Goal: Task Accomplishment & Management: Use online tool/utility

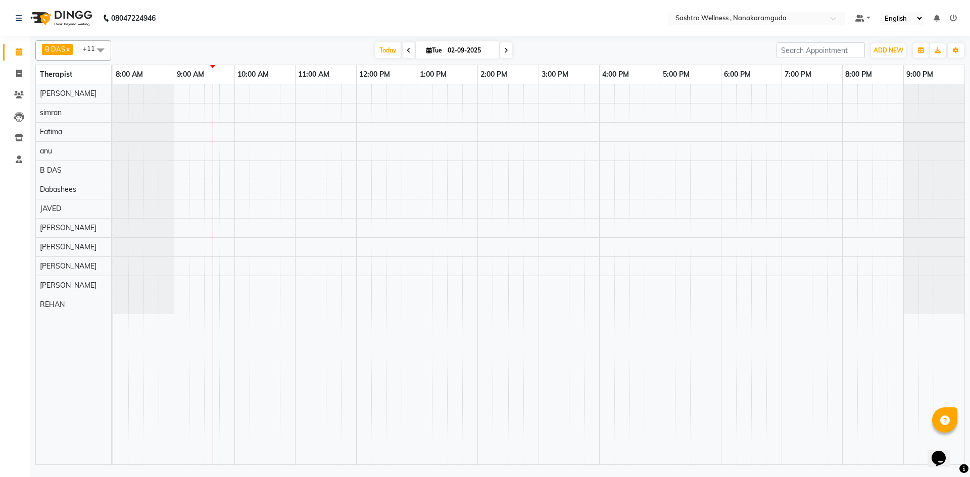
click at [407, 47] on icon at bounding box center [409, 50] width 4 height 6
type input "01-09-2025"
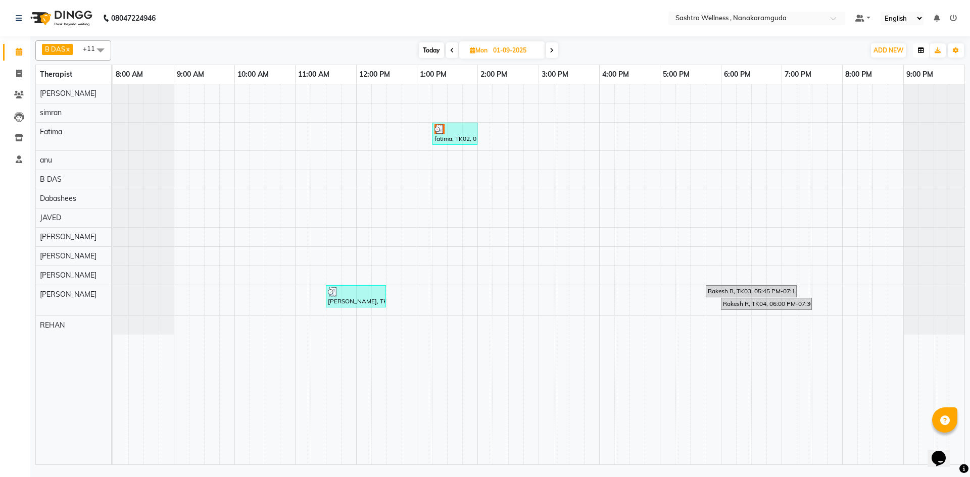
click at [921, 50] on icon "button" at bounding box center [921, 50] width 6 height 6
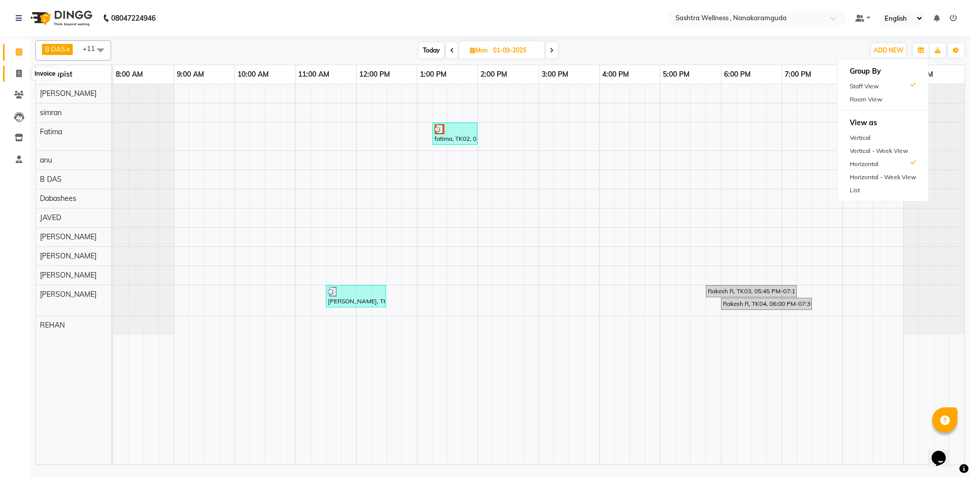
click at [18, 78] on span at bounding box center [19, 74] width 18 height 12
select select "service"
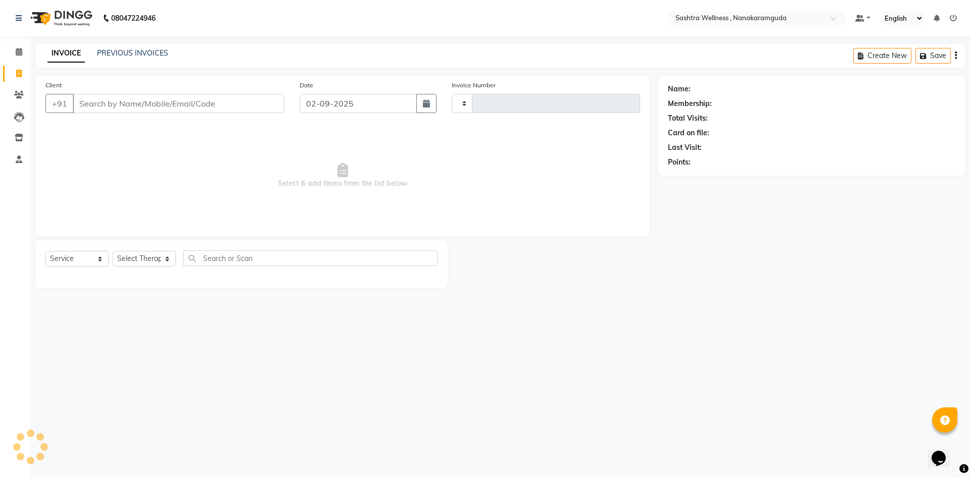
type input "0132"
select select "6669"
select select "package"
select select "82473"
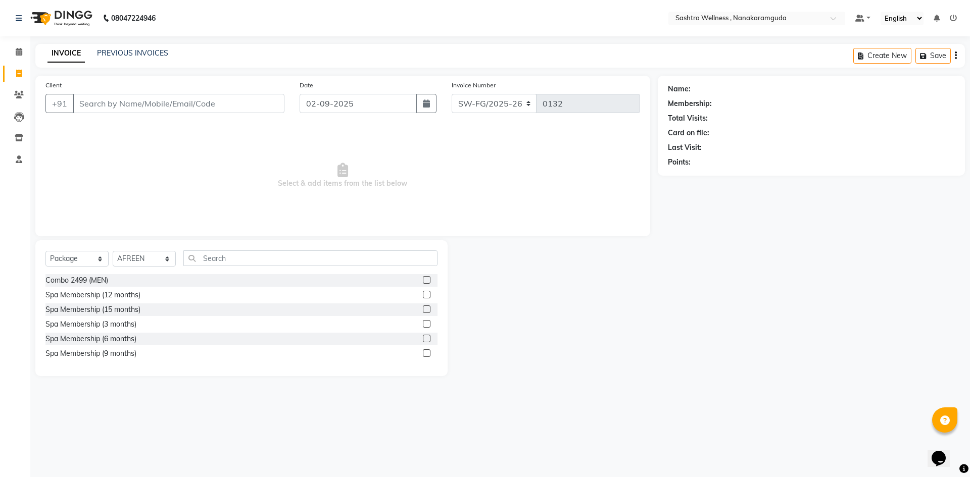
click at [124, 48] on div "PREVIOUS INVOICES" at bounding box center [132, 53] width 71 height 11
click at [124, 50] on link "PREVIOUS INVOICES" at bounding box center [132, 53] width 71 height 9
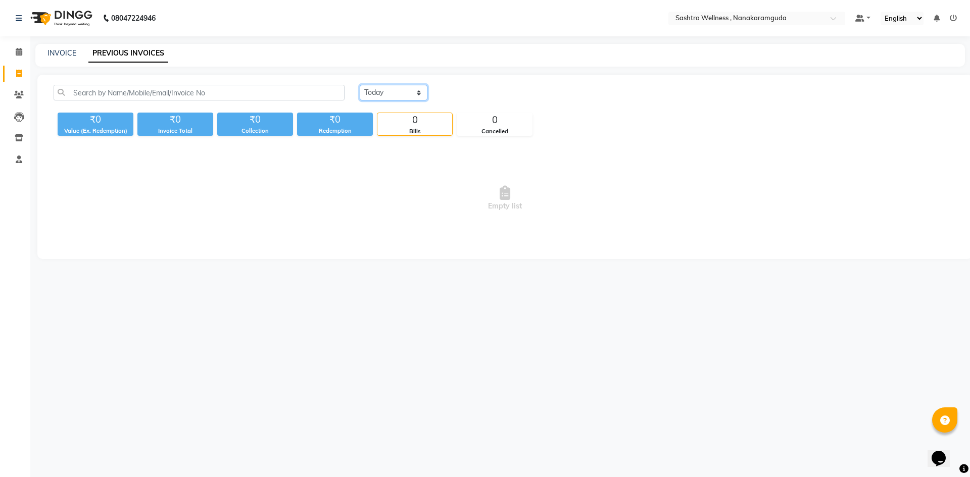
click at [422, 94] on select "[DATE] [DATE] Custom Range" at bounding box center [394, 93] width 68 height 16
select select "[DATE]"
click at [360, 85] on select "[DATE] [DATE] Custom Range" at bounding box center [394, 93] width 68 height 16
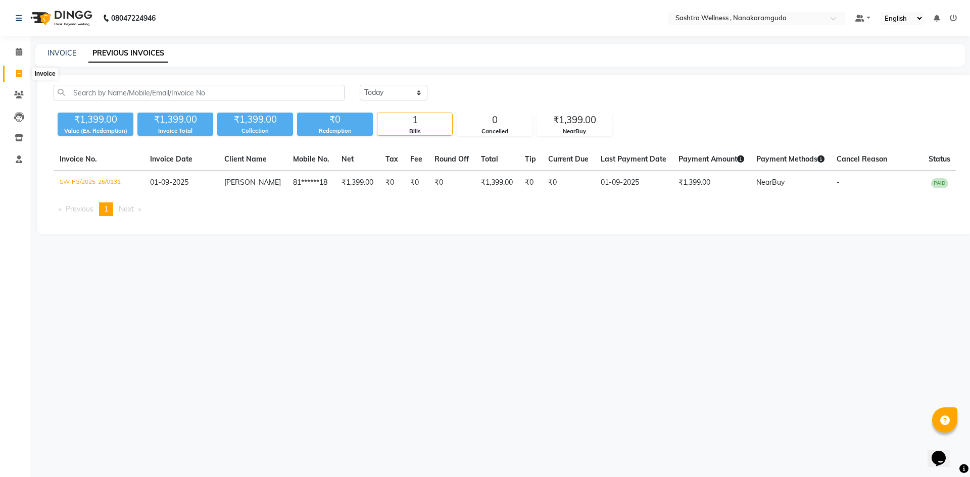
click at [19, 75] on icon at bounding box center [19, 74] width 6 height 8
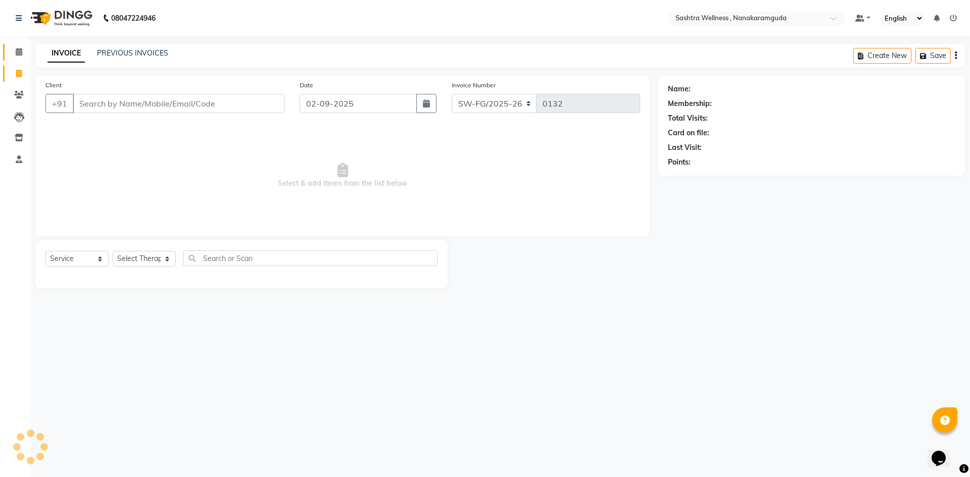
select select "package"
select select "82473"
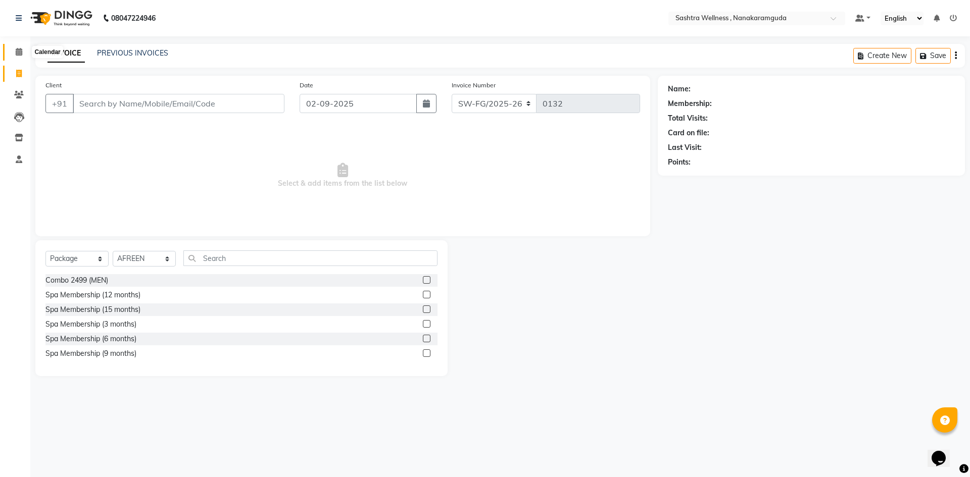
click at [18, 53] on icon at bounding box center [19, 52] width 7 height 8
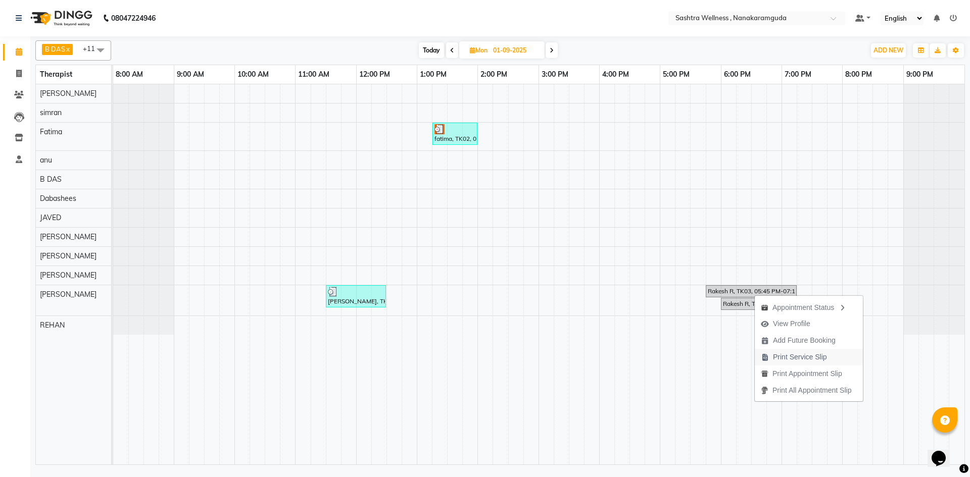
click at [789, 359] on span "Print Service Slip" at bounding box center [800, 357] width 54 height 11
click at [553, 49] on icon at bounding box center [552, 50] width 4 height 6
type input "02-09-2025"
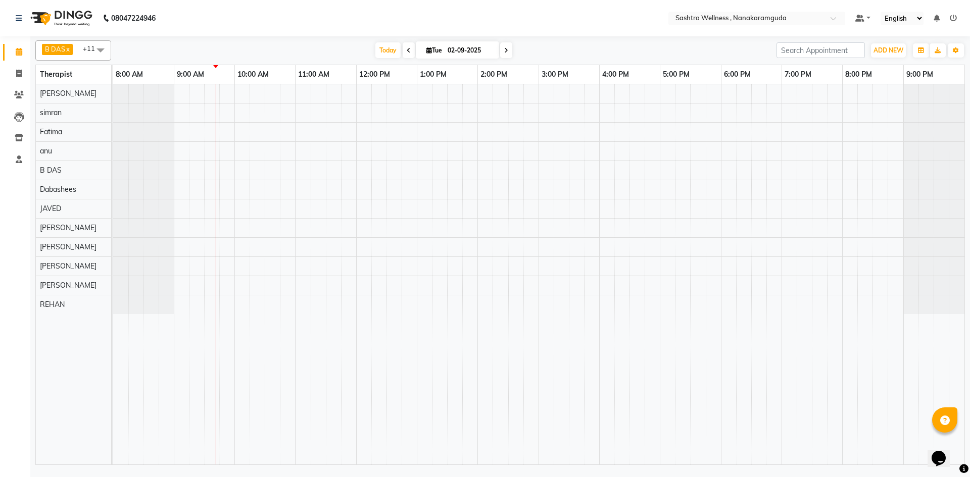
click at [189, 6] on nav "08047224946 Select Location × Sashtra Wellness , Nanakaramguda Default Panel My…" at bounding box center [485, 18] width 970 height 36
